Goal: Task Accomplishment & Management: Use online tool/utility

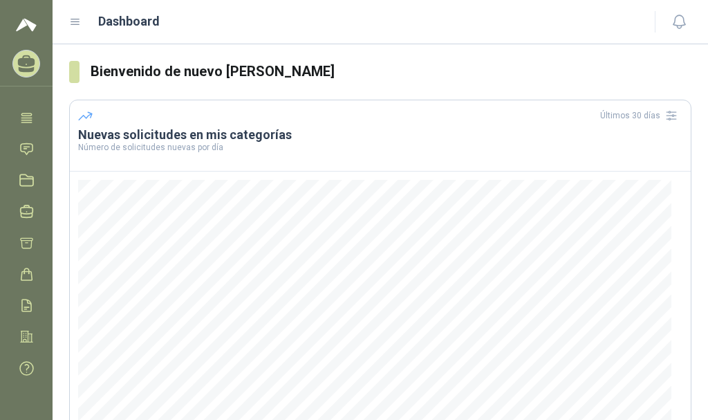
click at [29, 68] on icon at bounding box center [26, 63] width 21 height 21
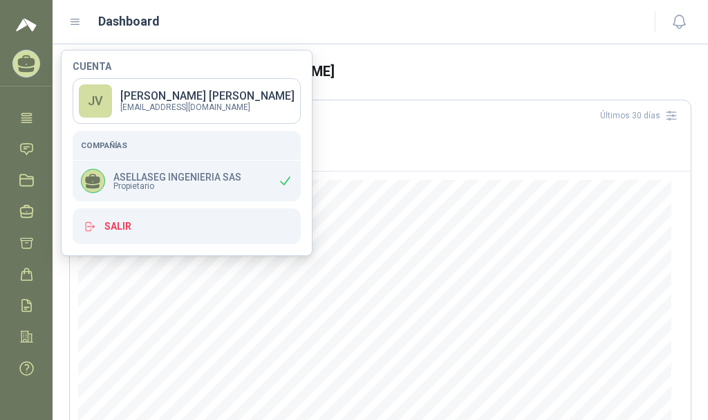
click at [29, 68] on icon at bounding box center [26, 63] width 21 height 21
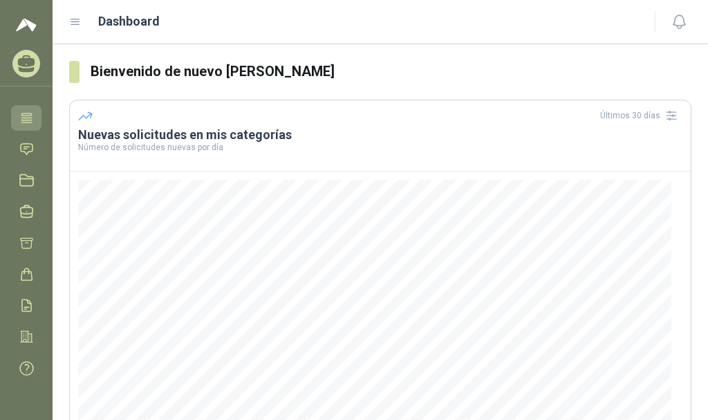
click at [26, 114] on icon at bounding box center [26, 118] width 15 height 15
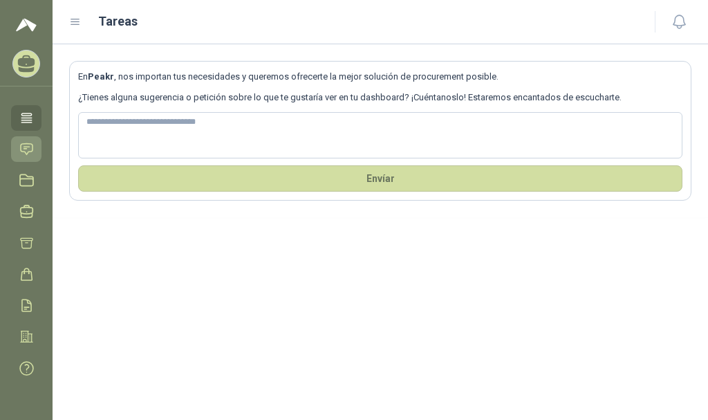
click at [24, 143] on icon at bounding box center [26, 149] width 15 height 15
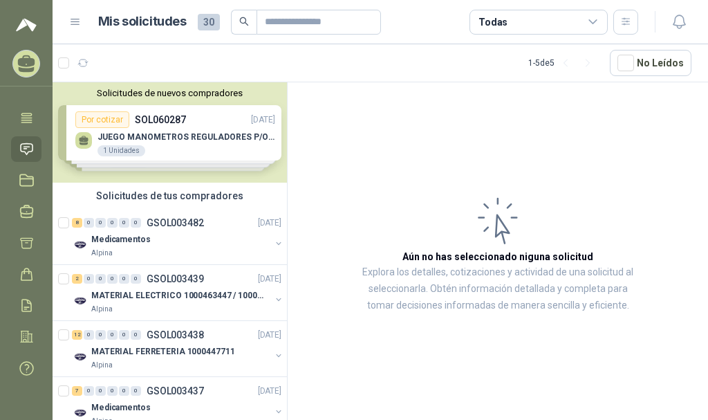
click at [96, 122] on div "Solicitudes de nuevos compradores Por cotizar SOL060287 [DATE] JUEGO MANOMETROS…" at bounding box center [170, 132] width 235 height 100
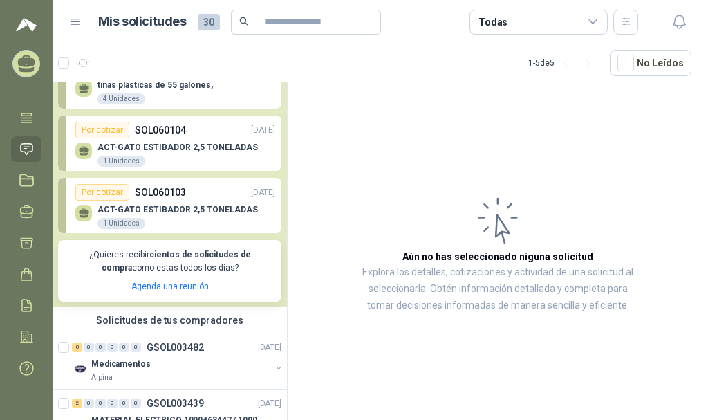
scroll to position [138, 0]
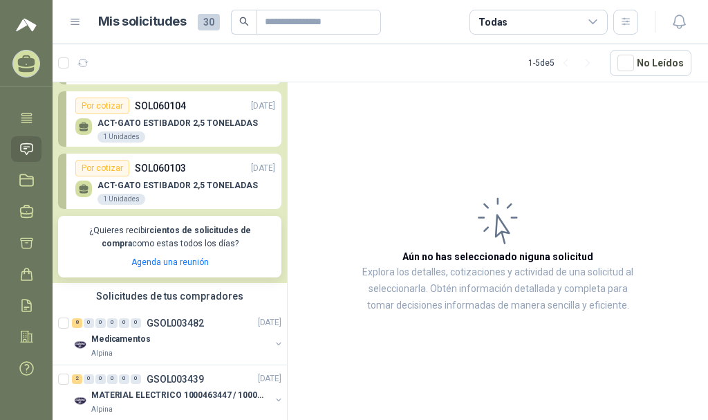
click at [157, 179] on div "ACT-GATO ESTIBADOR 2,5 TONELADAS 1 Unidades" at bounding box center [175, 190] width 200 height 29
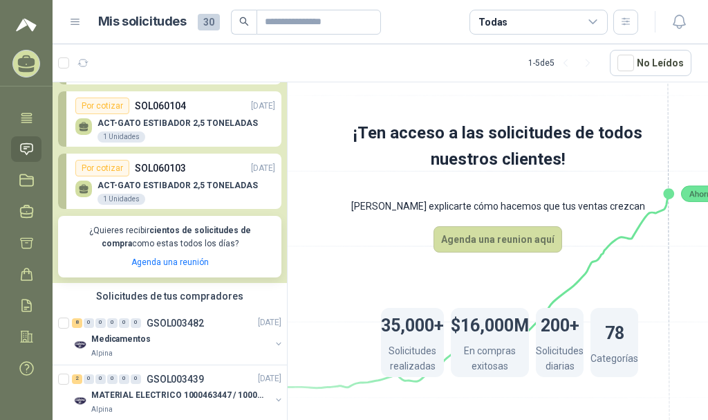
click at [97, 165] on div "Por cotizar" at bounding box center [102, 168] width 54 height 17
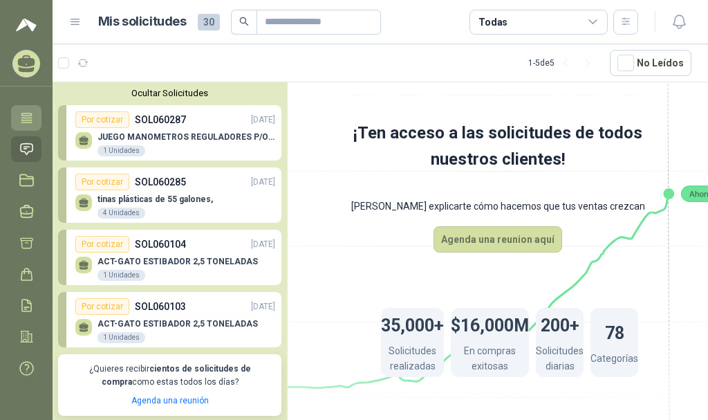
click at [27, 113] on icon at bounding box center [26, 117] width 10 height 9
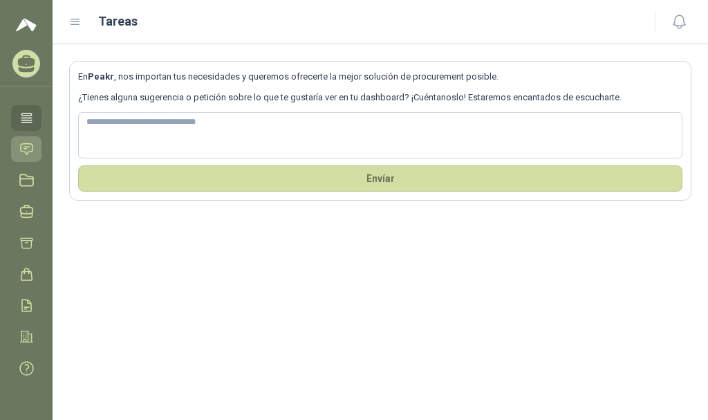
click at [29, 151] on icon at bounding box center [26, 149] width 15 height 15
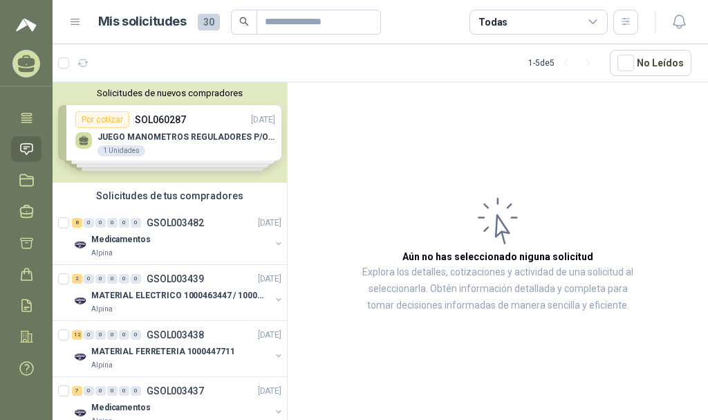
click at [71, 21] on icon at bounding box center [75, 22] width 12 height 12
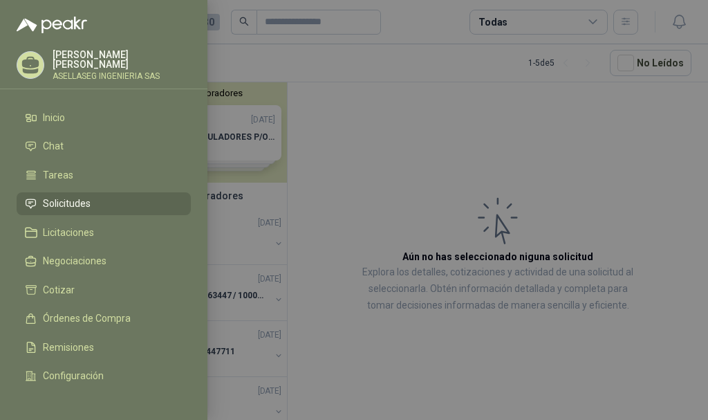
click at [324, 146] on div at bounding box center [354, 210] width 708 height 420
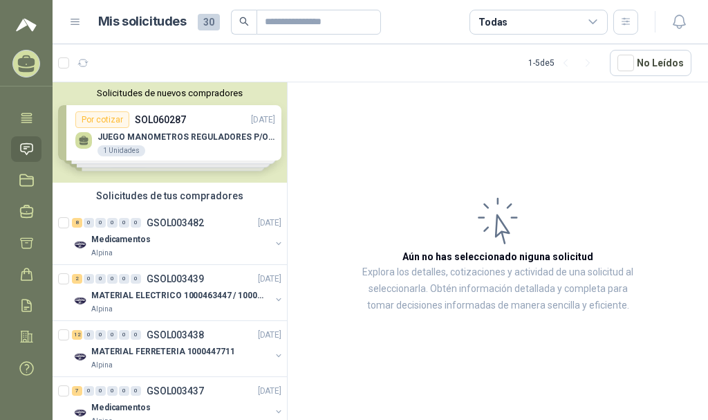
click at [596, 21] on icon at bounding box center [593, 21] width 8 height 3
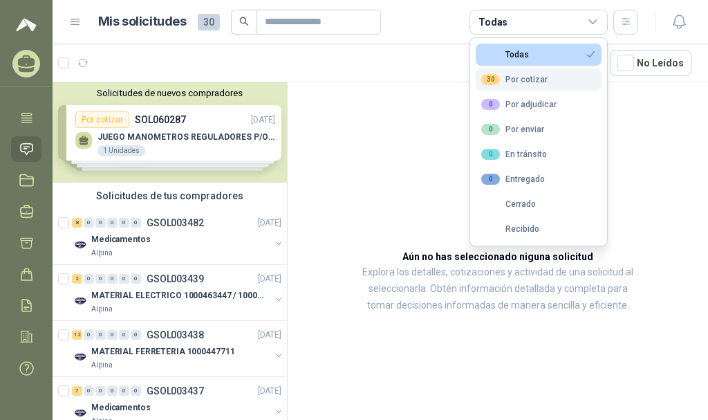
click at [532, 82] on div "30 Por cotizar" at bounding box center [515, 79] width 66 height 11
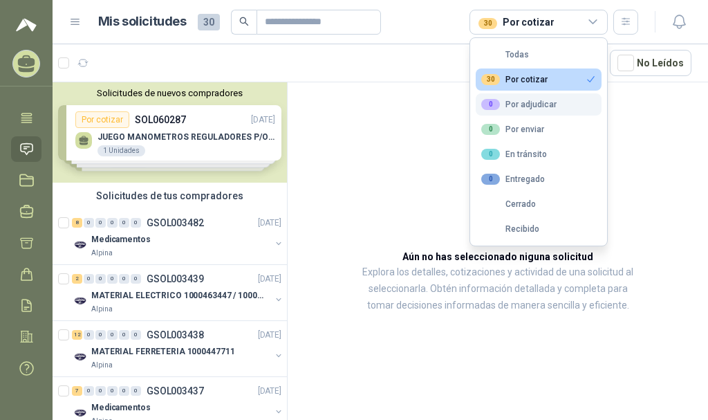
click at [543, 95] on button "0 Por adjudicar" at bounding box center [539, 104] width 126 height 22
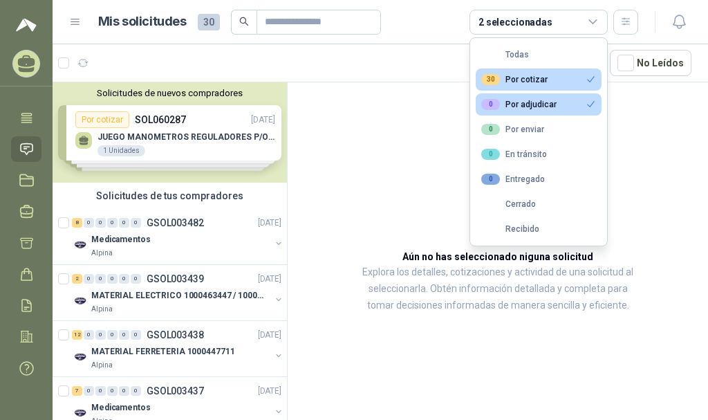
click at [535, 100] on div "0 Por adjudicar" at bounding box center [519, 104] width 75 height 11
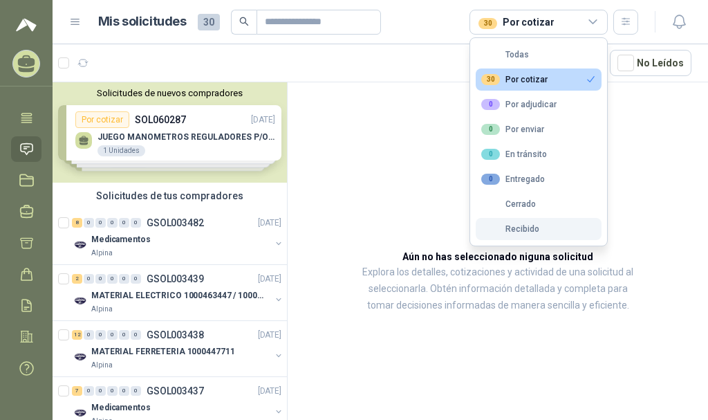
click at [513, 231] on div "Recibido" at bounding box center [511, 229] width 58 height 10
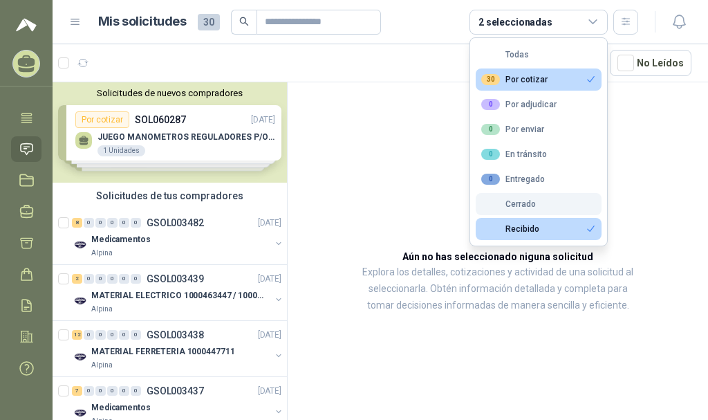
click at [522, 203] on div "Cerrado" at bounding box center [509, 204] width 55 height 10
click at [525, 203] on div "Cerrado" at bounding box center [509, 204] width 55 height 10
click at [326, 174] on article "Aún no has seleccionado niguna solicitud Explora los detalles, cotizaciones y a…" at bounding box center [498, 253] width 421 height 342
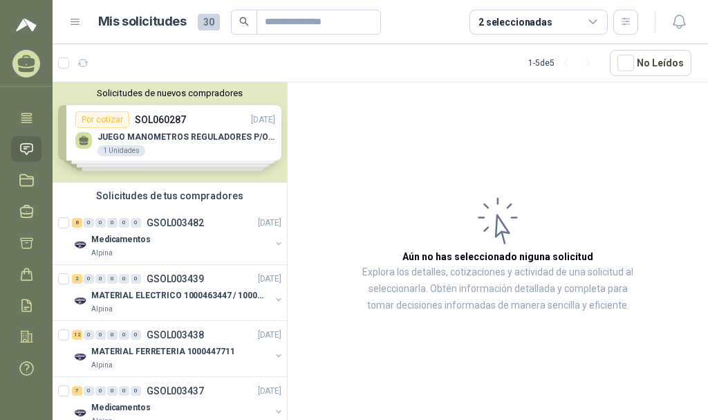
click at [100, 122] on div "Solicitudes de nuevos compradores Por cotizar SOL060287 [DATE] JUEGO MANOMETROS…" at bounding box center [170, 132] width 235 height 100
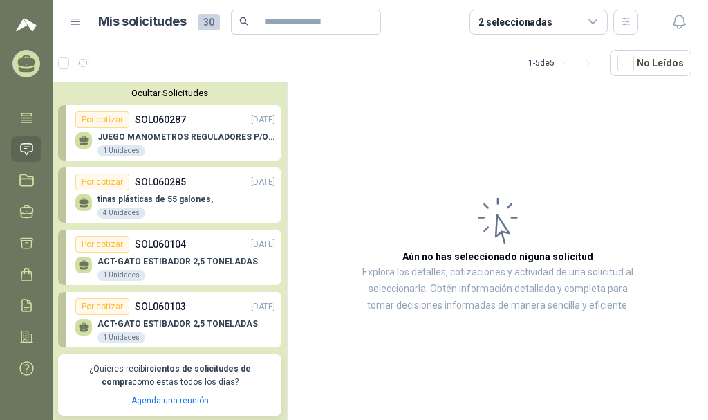
click at [81, 264] on icon at bounding box center [84, 263] width 10 height 6
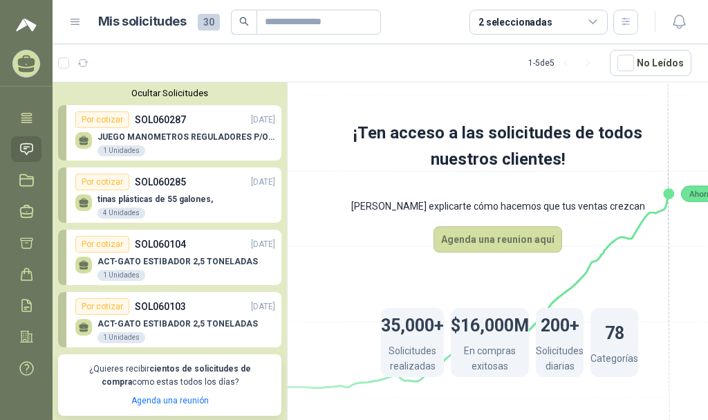
click at [90, 243] on div "Por cotizar" at bounding box center [102, 244] width 54 height 17
click at [248, 138] on p "JUEGO MANOMETROS REGULADORES P/OXIGENO" at bounding box center [187, 137] width 178 height 10
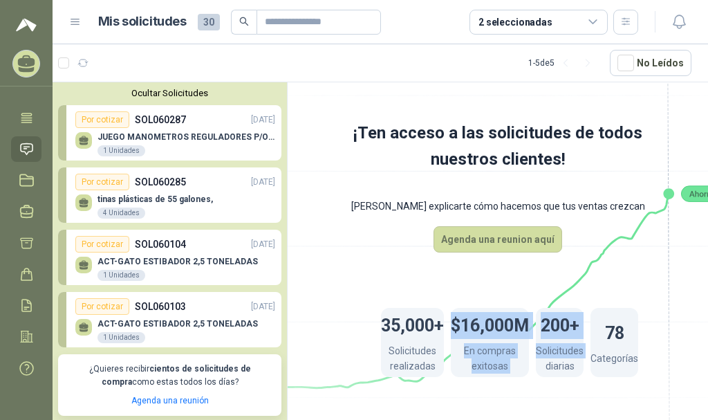
drag, startPoint x: 544, startPoint y: 360, endPoint x: 434, endPoint y: 377, distance: 111.4
click at [434, 377] on div "35,000+ Solicitudes realizadas $16,000M En compras exitosas 200+ Solicitudes di…" at bounding box center [498, 343] width 345 height 180
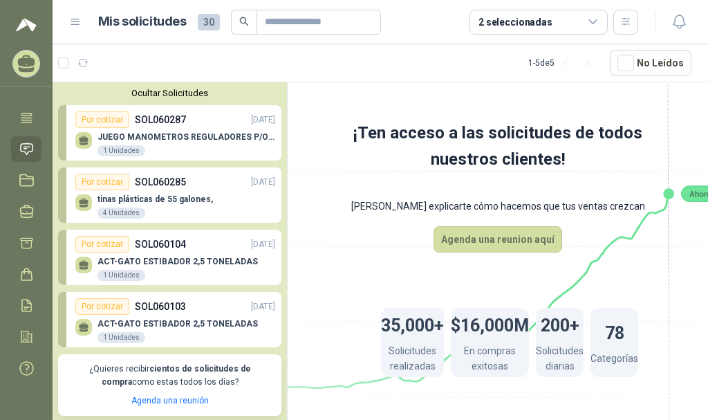
click at [394, 262] on div "35,000+ Solicitudes realizadas $16,000M En compras exitosas 200+ Solicitudes di…" at bounding box center [498, 343] width 345 height 180
click at [172, 145] on div "JUEGO MANOMETROS REGULADORES P/OXIGENO 1 Unidades" at bounding box center [187, 144] width 178 height 25
click at [241, 130] on div "JUEGO MANOMETROS REGULADORES P/OXIGENO 1 Unidades" at bounding box center [175, 142] width 200 height 29
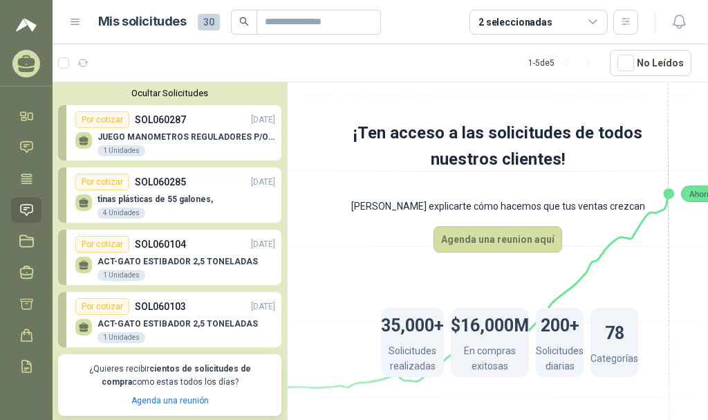
click at [170, 131] on div "JUEGO MANOMETROS REGULADORES P/OXIGENO 1 Unidades" at bounding box center [175, 142] width 200 height 29
click at [623, 24] on icon "button" at bounding box center [627, 22] width 12 height 12
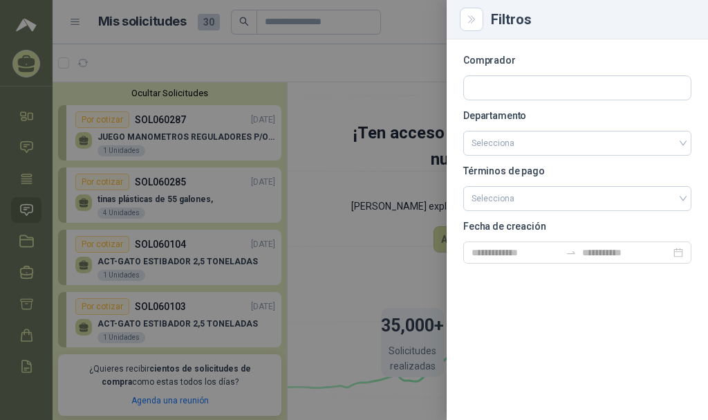
click at [380, 111] on div at bounding box center [354, 210] width 708 height 420
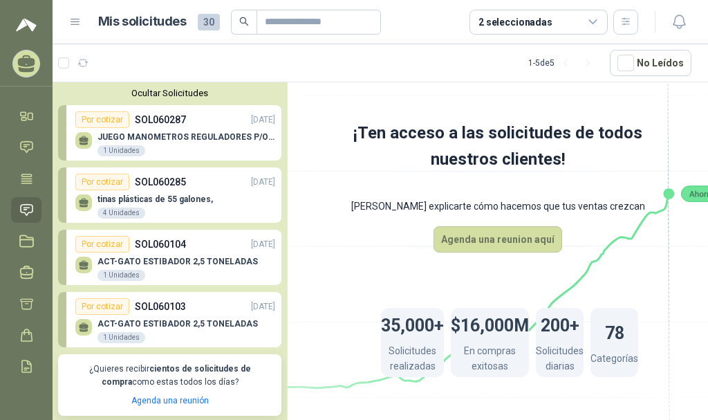
click at [502, 27] on div "2 seleccionadas" at bounding box center [516, 22] width 74 height 15
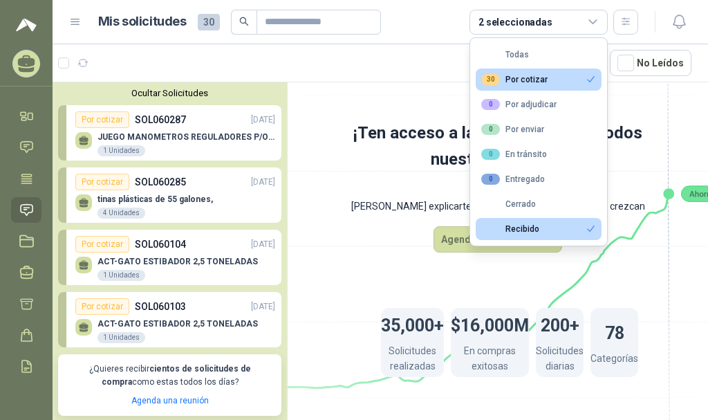
click at [416, 97] on icon at bounding box center [498, 236] width 775 height 654
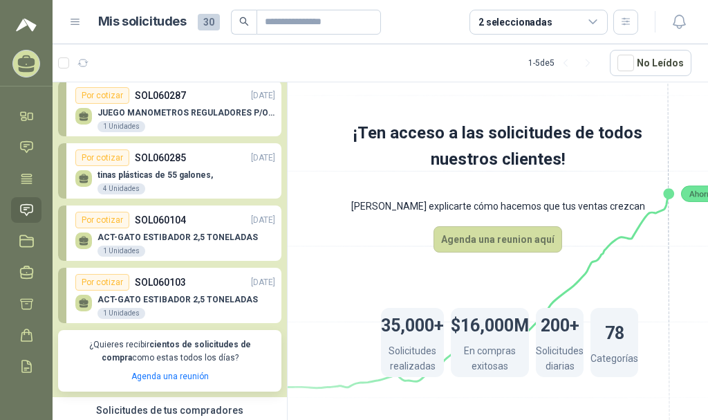
scroll to position [0, 1]
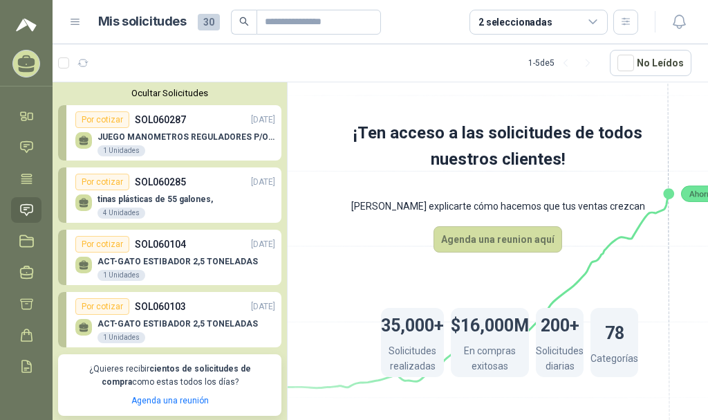
click at [98, 120] on div "Por cotizar" at bounding box center [102, 119] width 54 height 17
click at [89, 183] on div "Por cotizar" at bounding box center [102, 182] width 54 height 17
click at [153, 264] on p "ACT-GATO ESTIBADOR 2,5 TONELADAS" at bounding box center [178, 262] width 161 height 10
click at [28, 242] on icon at bounding box center [26, 241] width 15 height 15
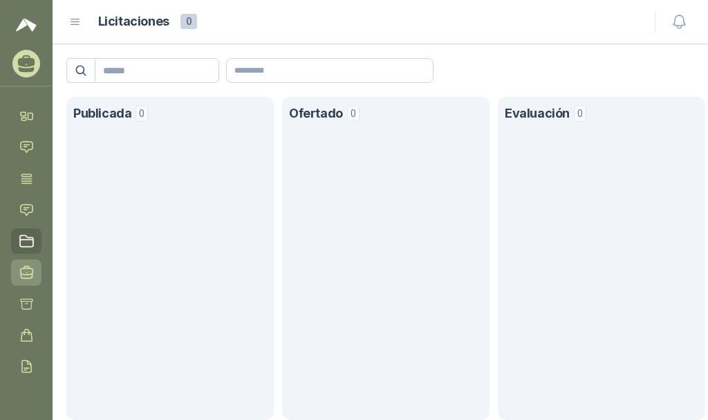
click at [24, 264] on link "Negociaciones" at bounding box center [26, 272] width 30 height 26
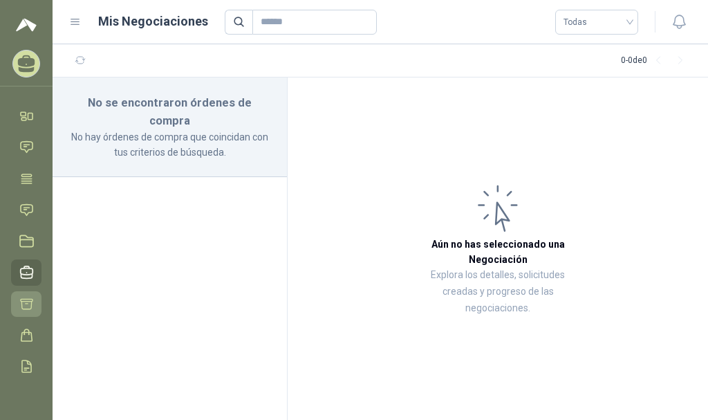
click at [31, 304] on icon at bounding box center [26, 304] width 15 height 15
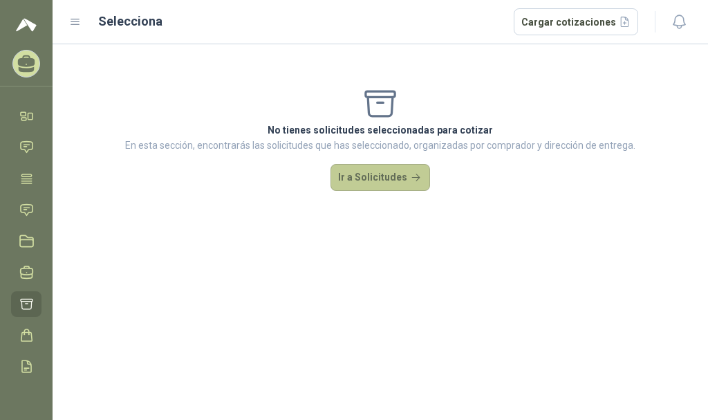
click at [386, 179] on button "Ir a Solicitudes" at bounding box center [381, 178] width 100 height 28
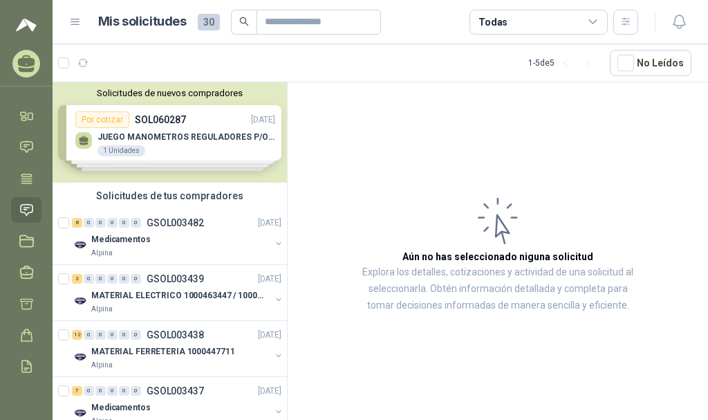
click at [152, 122] on div "Solicitudes de nuevos compradores Por cotizar SOL060287 [DATE] JUEGO MANOMETROS…" at bounding box center [170, 132] width 235 height 100
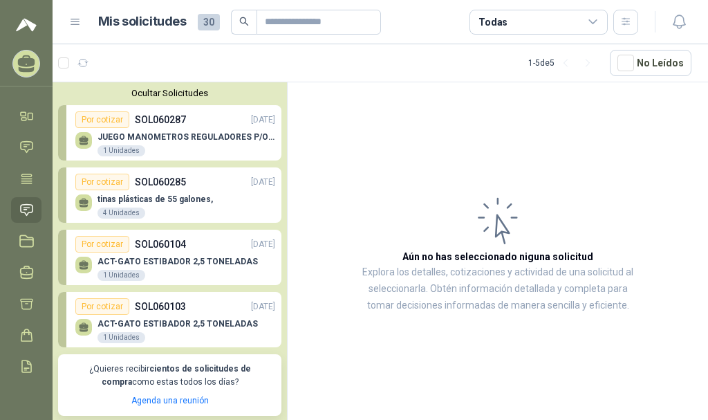
click at [125, 212] on div "4 Unidades" at bounding box center [122, 213] width 48 height 11
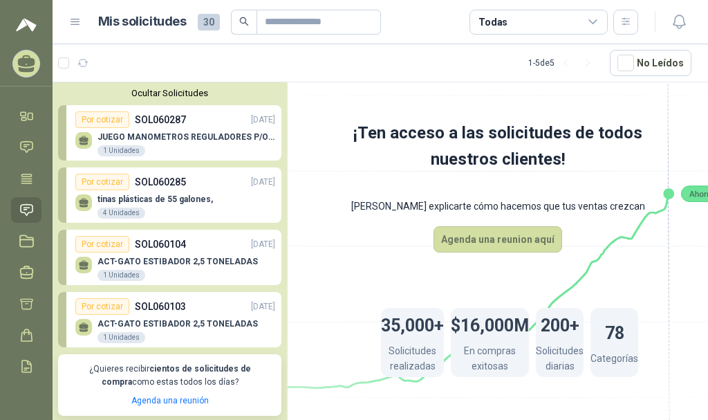
drag, startPoint x: 667, startPoint y: 103, endPoint x: 508, endPoint y: 114, distance: 159.5
click at [508, 114] on icon at bounding box center [498, 236] width 775 height 654
click at [536, 63] on div "1 - 5 de 5" at bounding box center [564, 63] width 71 height 22
drag, startPoint x: 684, startPoint y: 277, endPoint x: 578, endPoint y: 292, distance: 106.8
click at [578, 292] on div "¡Ten acceso a las solicitudes de todos nuestros clientes! Dejanos explicarte có…" at bounding box center [498, 276] width 421 height 388
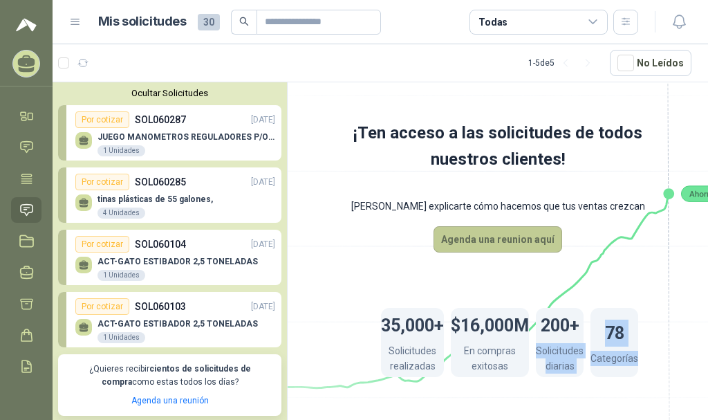
click at [499, 228] on button "Agenda una reunion aquí" at bounding box center [498, 239] width 129 height 26
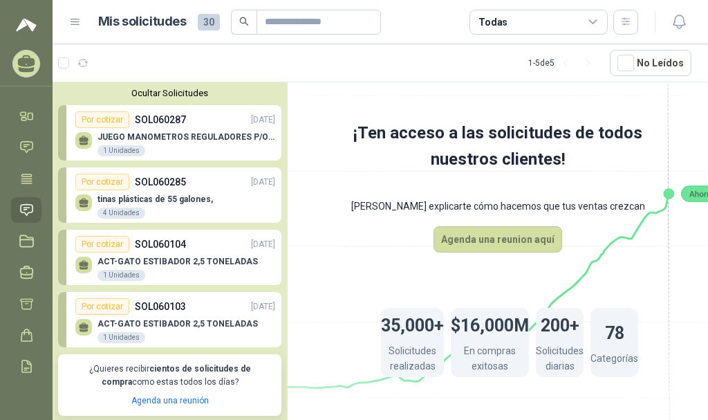
click at [424, 278] on div "35,000+ Solicitudes realizadas $16,000M En compras exitosas 200+ Solicitudes di…" at bounding box center [498, 343] width 345 height 180
click at [466, 240] on button "Agenda una reunion aquí" at bounding box center [498, 239] width 129 height 26
click at [623, 21] on icon "button" at bounding box center [627, 22] width 12 height 12
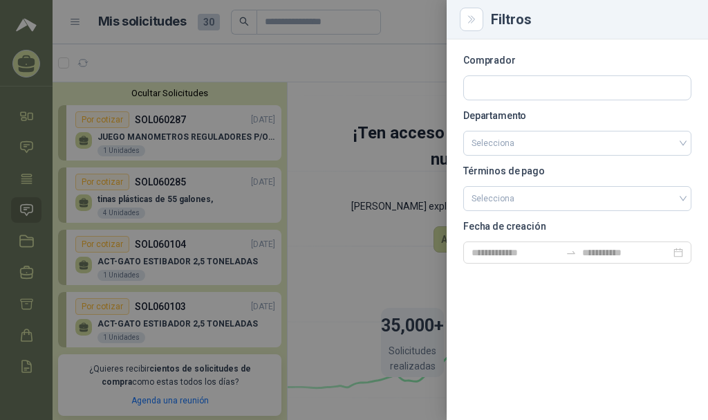
click at [405, 78] on div at bounding box center [354, 210] width 708 height 420
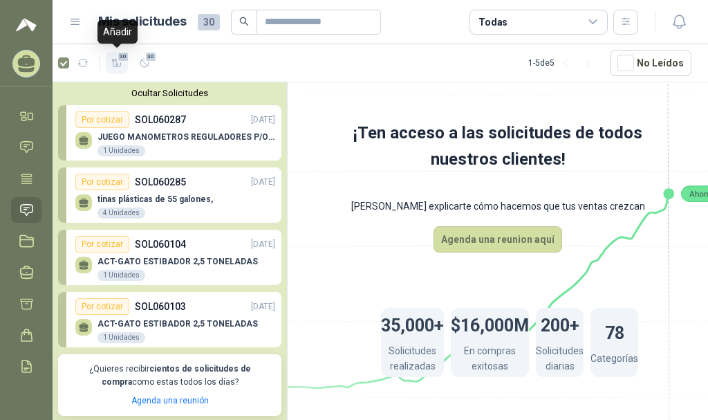
click at [115, 64] on icon "button" at bounding box center [117, 63] width 12 height 12
click at [80, 62] on icon "button" at bounding box center [83, 63] width 12 height 12
click at [99, 120] on div "Por cotizar" at bounding box center [102, 119] width 54 height 17
click at [93, 183] on div "Por cotizar" at bounding box center [102, 182] width 54 height 17
click at [181, 255] on div "ACT-GATO ESTIBADOR 2,5 TONELADAS 1 Unidades" at bounding box center [175, 267] width 200 height 29
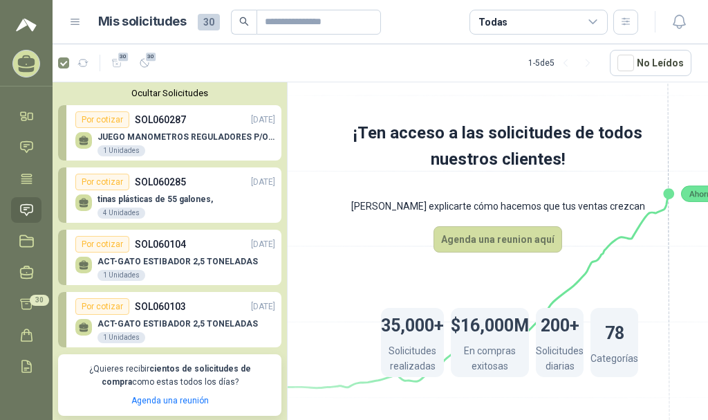
drag, startPoint x: 181, startPoint y: 254, endPoint x: 210, endPoint y: 195, distance: 65.6
click at [210, 195] on div "tinas plásticas de 55 galones, 4 Unidades" at bounding box center [175, 204] width 200 height 29
click at [27, 184] on icon at bounding box center [26, 179] width 15 height 15
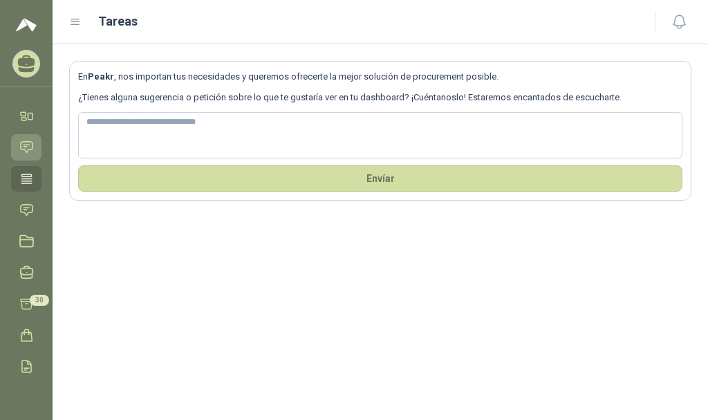
click at [22, 141] on icon at bounding box center [26, 147] width 15 height 15
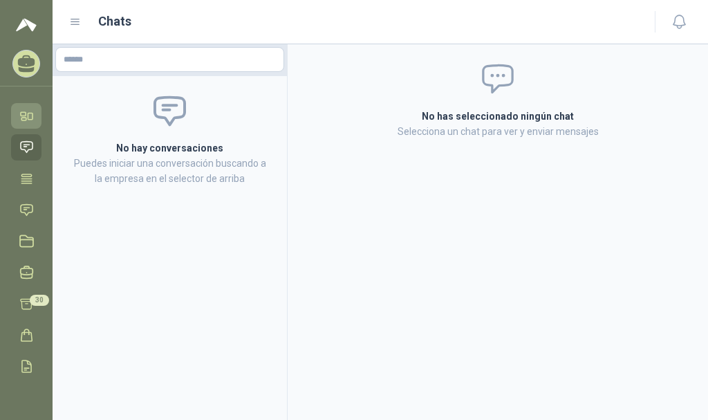
click at [20, 120] on icon at bounding box center [26, 116] width 15 height 15
